Goal: Navigation & Orientation: Find specific page/section

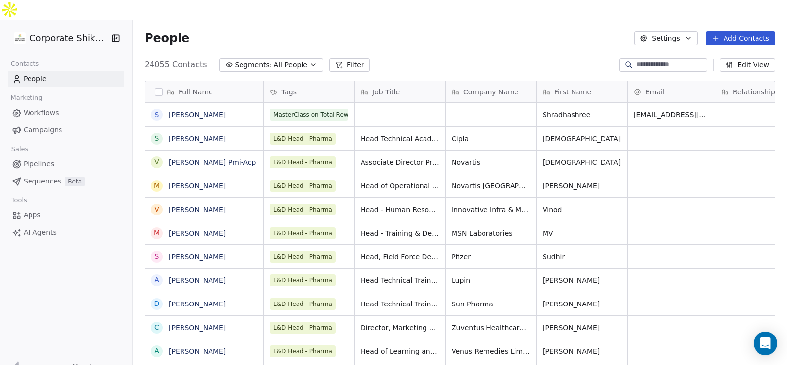
scroll to position [311, 644]
click at [67, 122] on link "Campaigns" at bounding box center [66, 130] width 117 height 16
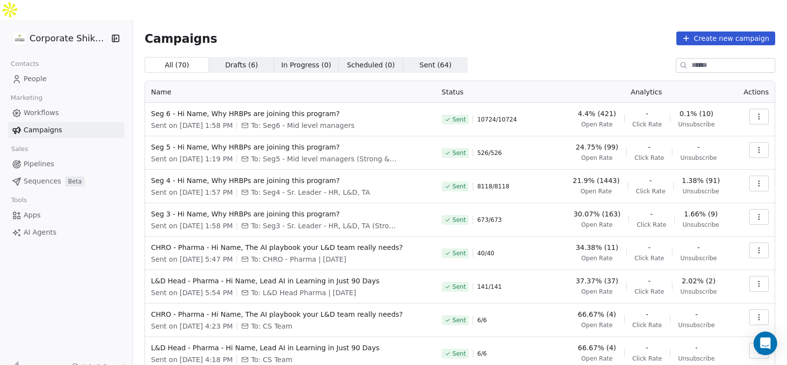
scroll to position [0, 0]
click at [758, 118] on icon "button" at bounding box center [758, 118] width 0 height 0
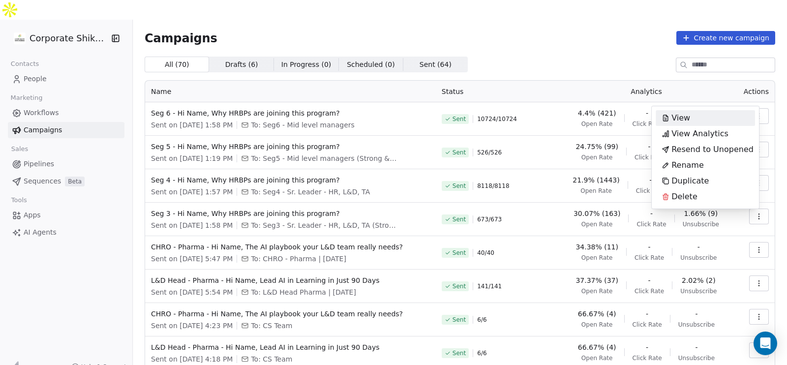
click at [571, 45] on html "Corporate Shiksha Contacts People Marketing Workflows Campaigns Sales Pipelines…" at bounding box center [393, 192] width 787 height 385
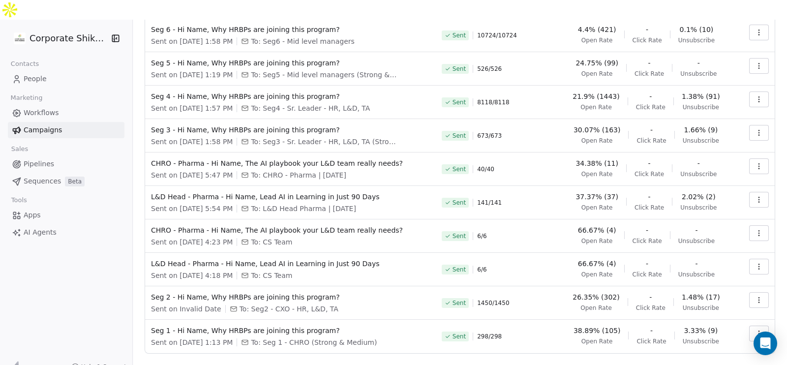
scroll to position [94, 0]
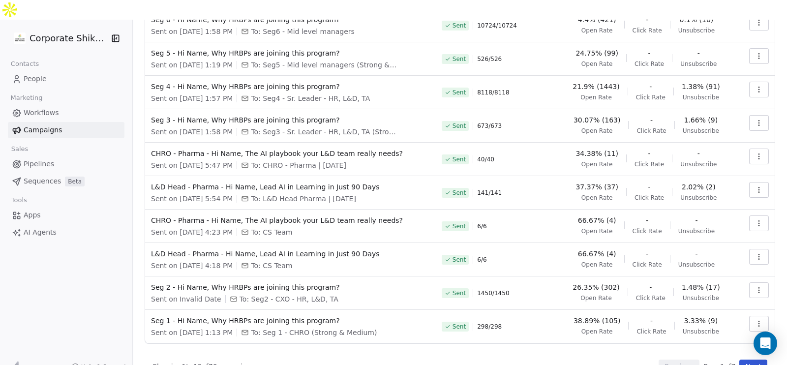
click at [749, 316] on button "button" at bounding box center [759, 324] width 20 height 16
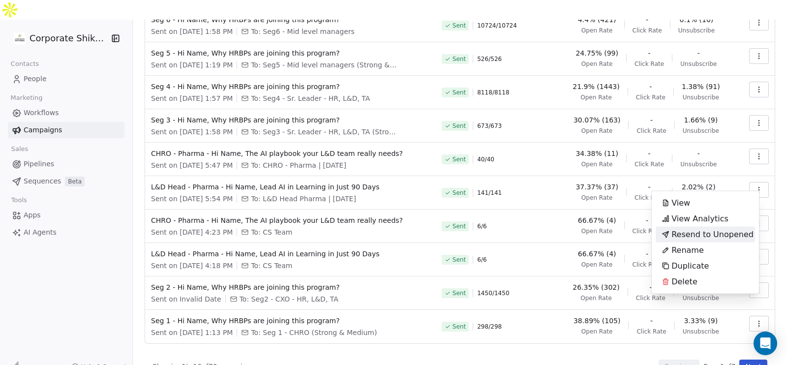
click at [465, 336] on html "Corporate Shiksha Contacts People Marketing Workflows Campaigns Sales Pipelines…" at bounding box center [393, 192] width 787 height 385
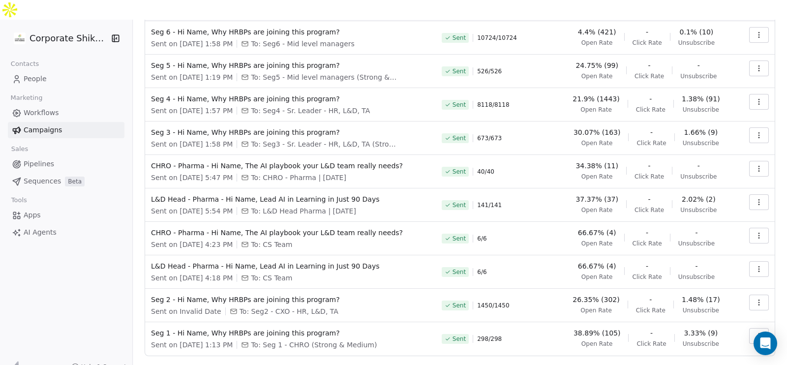
scroll to position [0, 0]
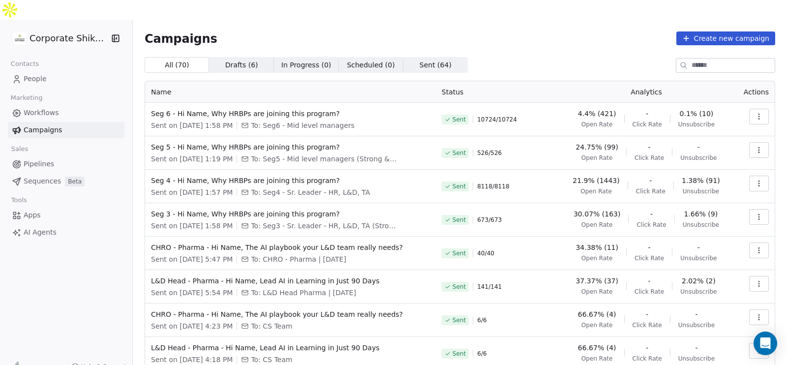
click at [87, 122] on link "Campaigns" at bounding box center [66, 130] width 117 height 16
click at [50, 71] on link "People" at bounding box center [66, 79] width 117 height 16
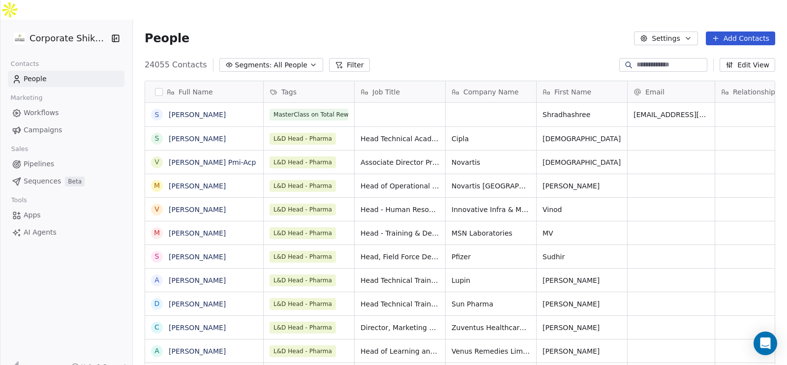
scroll to position [311, 644]
click at [52, 125] on span "Campaigns" at bounding box center [43, 130] width 38 height 10
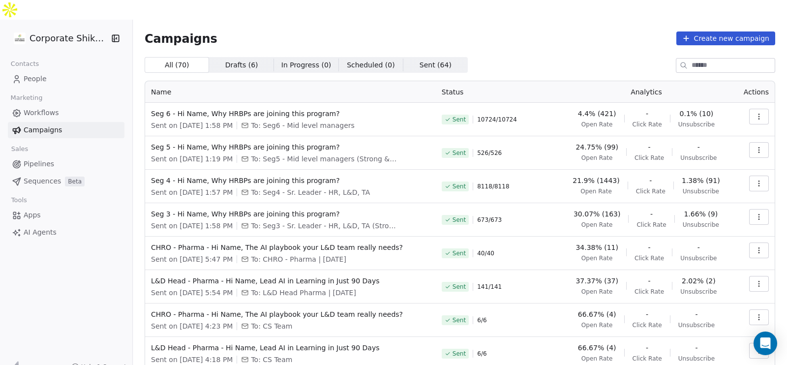
click at [81, 71] on link "People" at bounding box center [66, 79] width 117 height 16
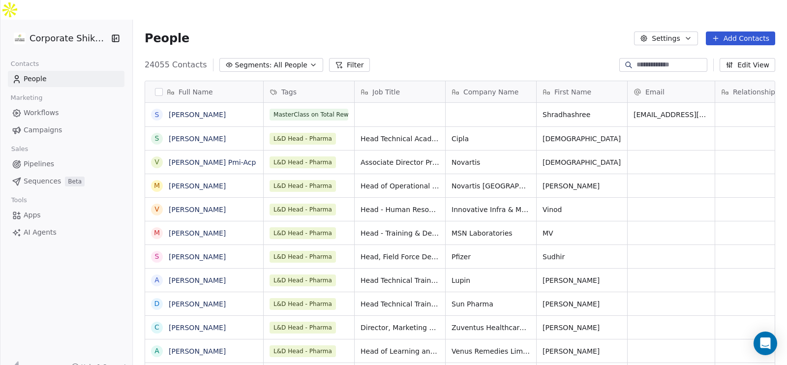
scroll to position [311, 644]
click at [285, 87] on span "Tags" at bounding box center [288, 92] width 15 height 10
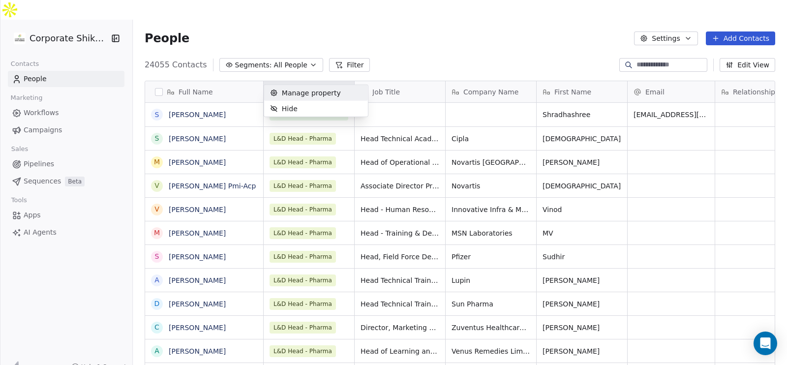
click at [299, 94] on span "Manage property" at bounding box center [311, 93] width 59 height 10
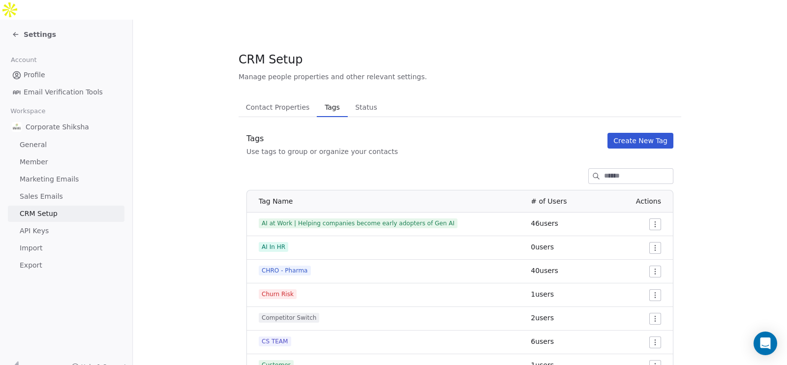
click at [18, 30] on icon at bounding box center [16, 34] width 8 height 8
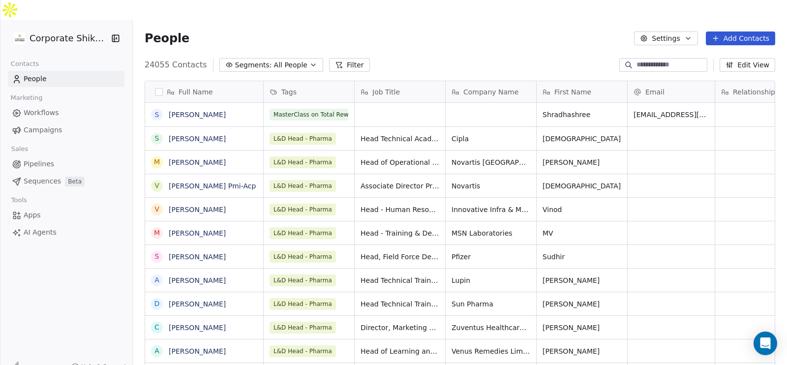
scroll to position [311, 644]
click at [65, 122] on link "Campaigns" at bounding box center [66, 130] width 117 height 16
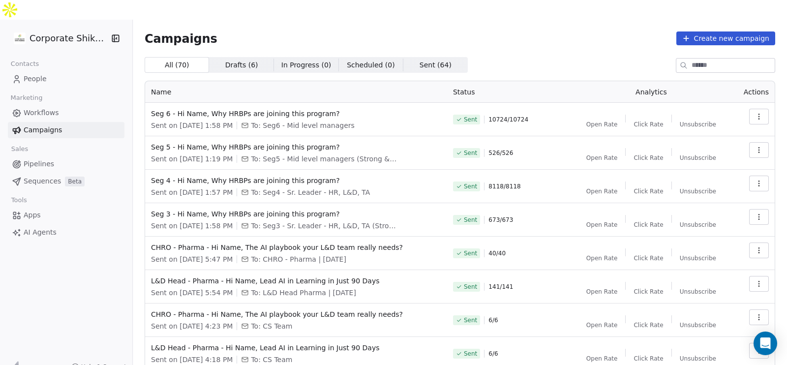
scroll to position [28, 0]
